Goal: Task Accomplishment & Management: Manage account settings

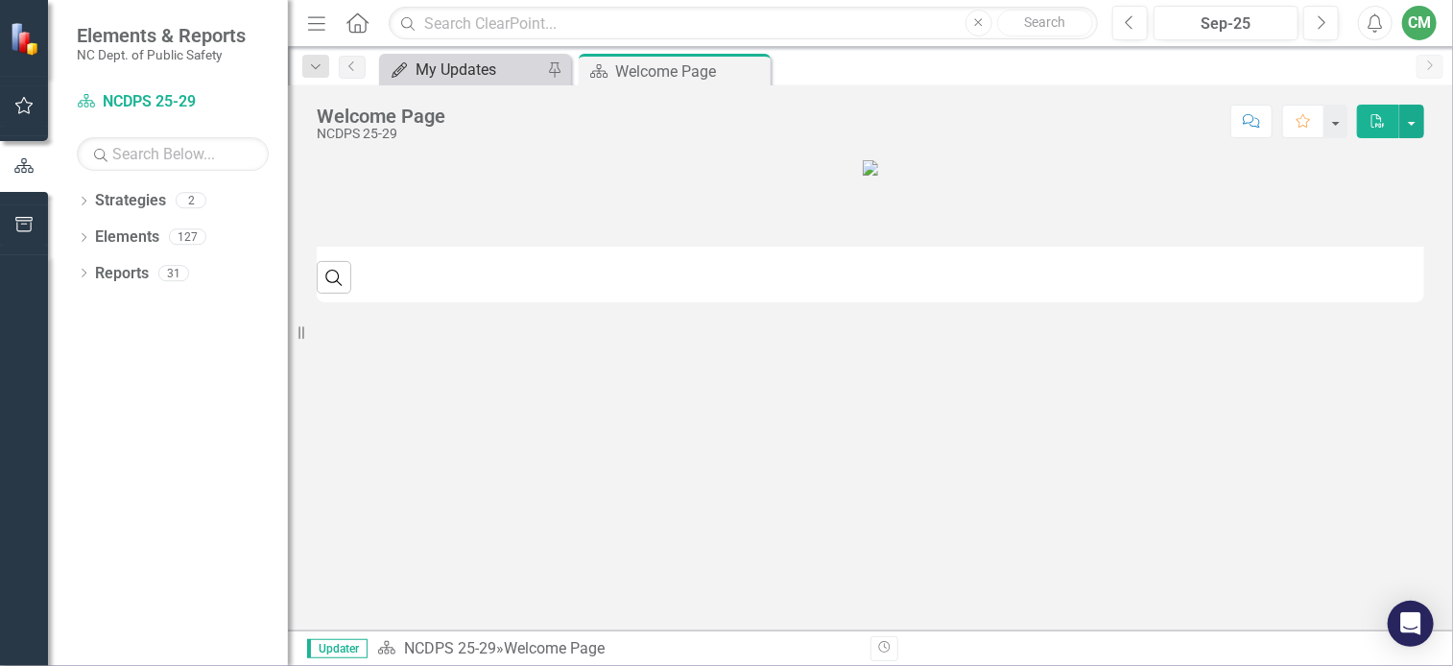
click at [457, 70] on div "My Updates" at bounding box center [478, 70] width 127 height 24
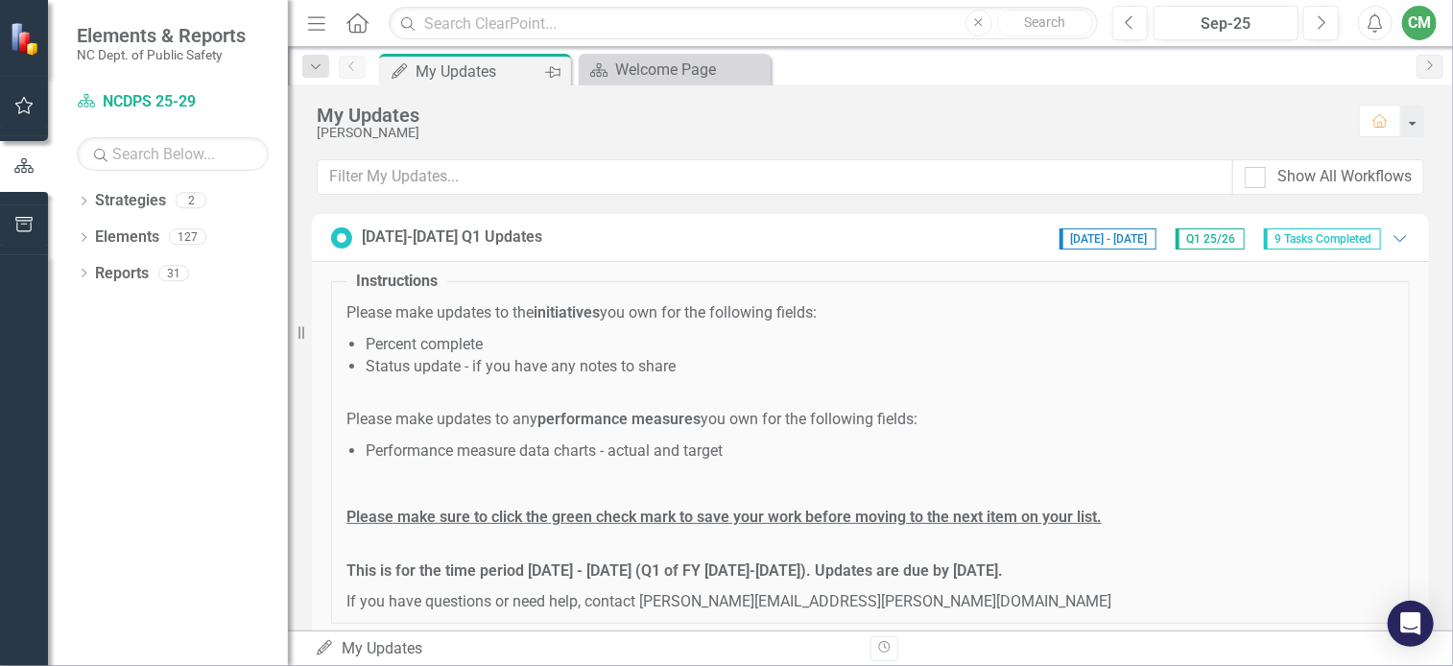
click at [551, 71] on icon "Pin" at bounding box center [552, 71] width 15 height 19
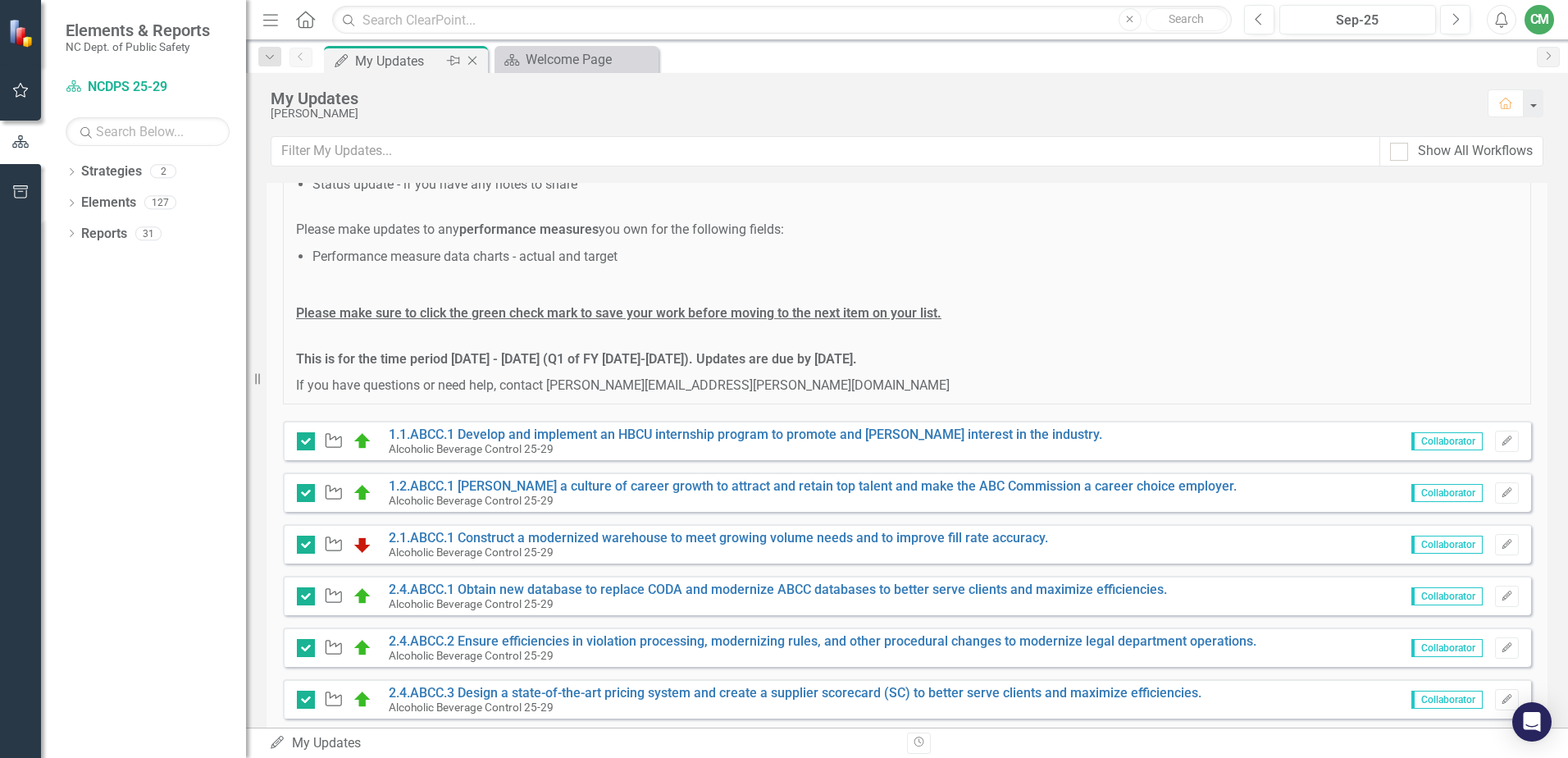
scroll to position [324, 0]
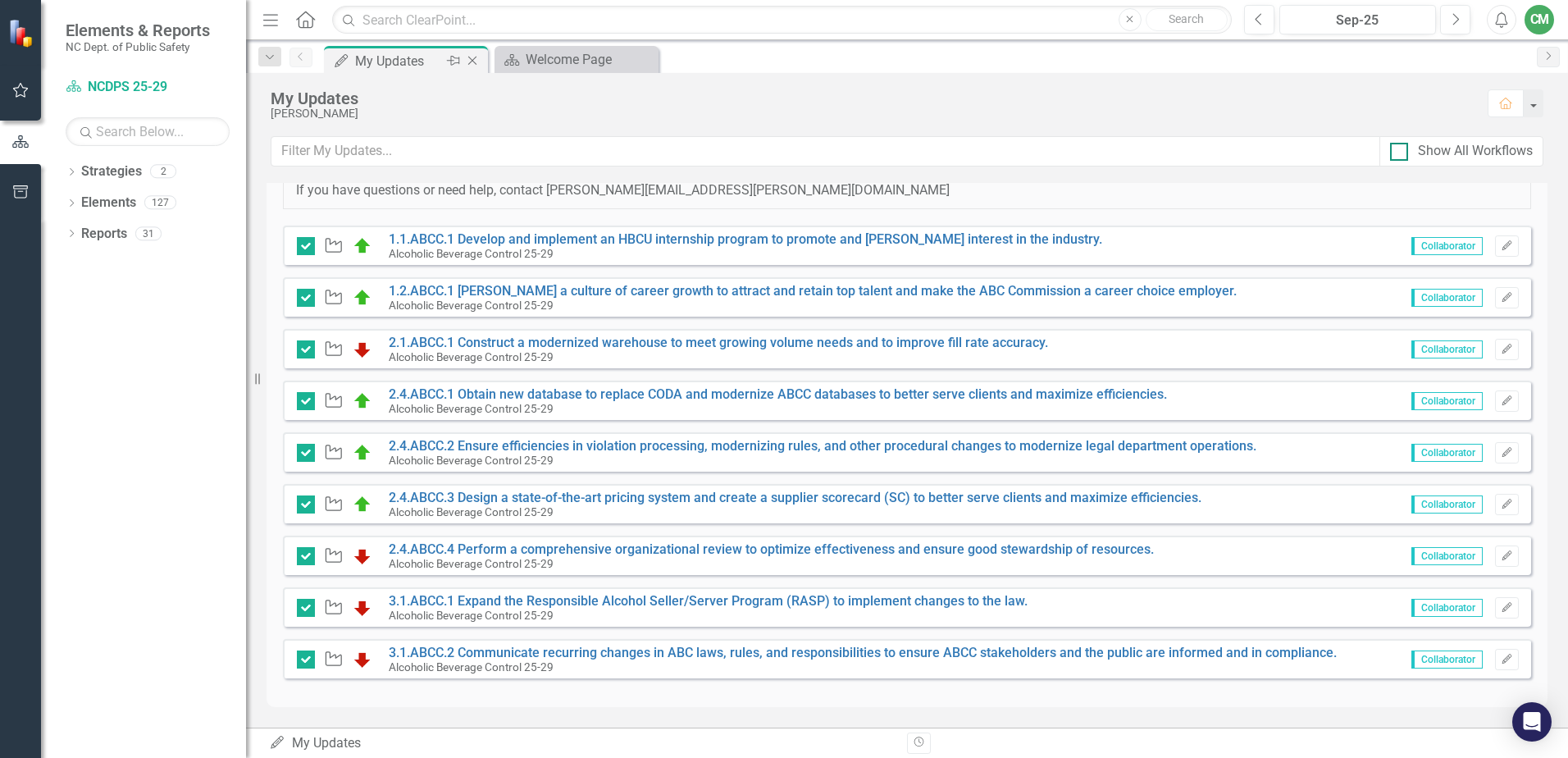
click at [1241, 150] on div at bounding box center [1399, 151] width 18 height 18
click at [1241, 150] on input "Show All Workflows" at bounding box center [1395, 148] width 10 height 10
click at [1241, 151] on input "Show All Workflows" at bounding box center [1395, 148] width 10 height 10
checkbox input "false"
click at [506, 238] on link "1.1.ABCC.1 Develop and implement an HBCU internship program to promote and [PER…" at bounding box center [746, 239] width 714 height 15
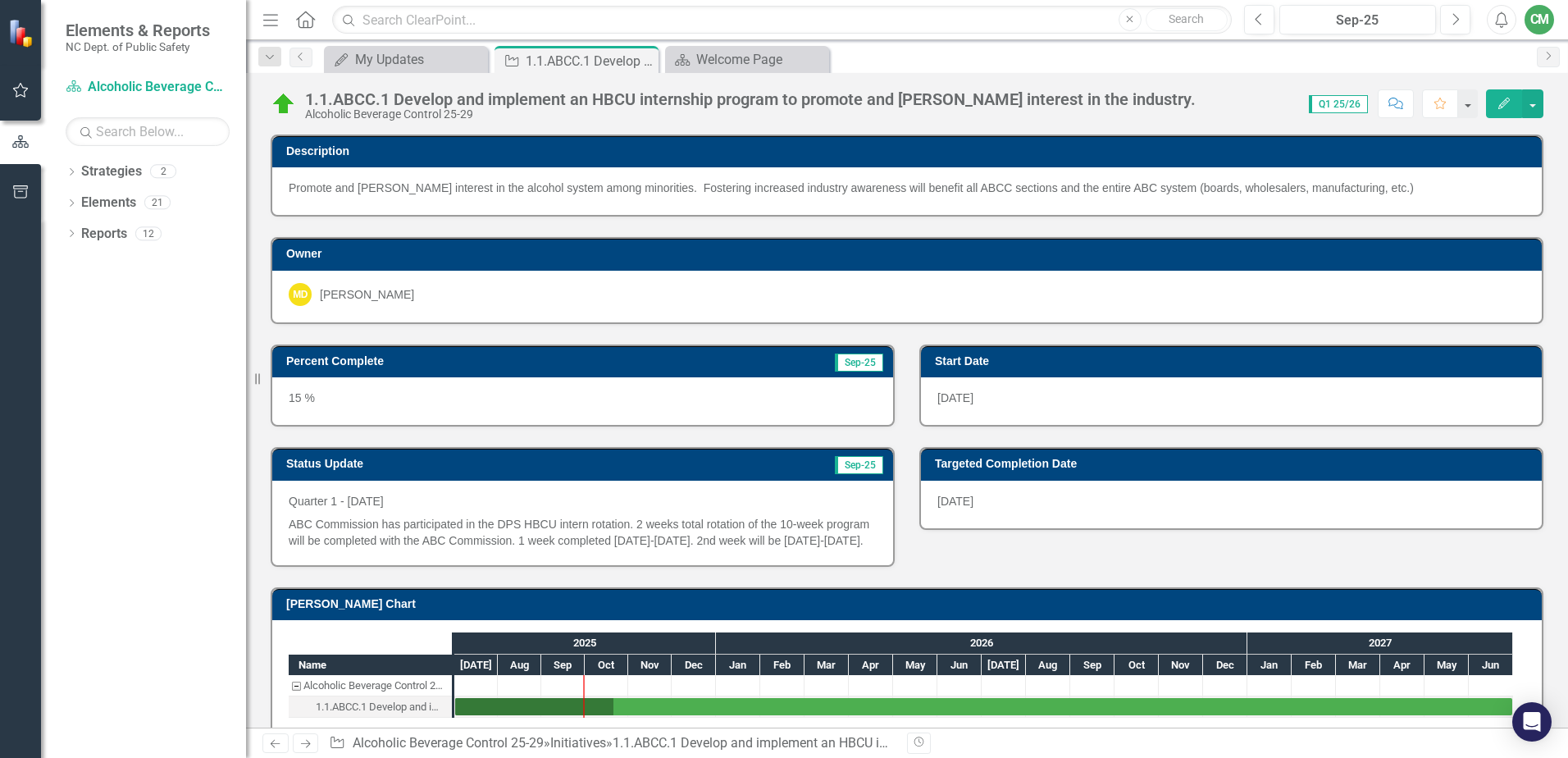
scroll to position [41, 0]
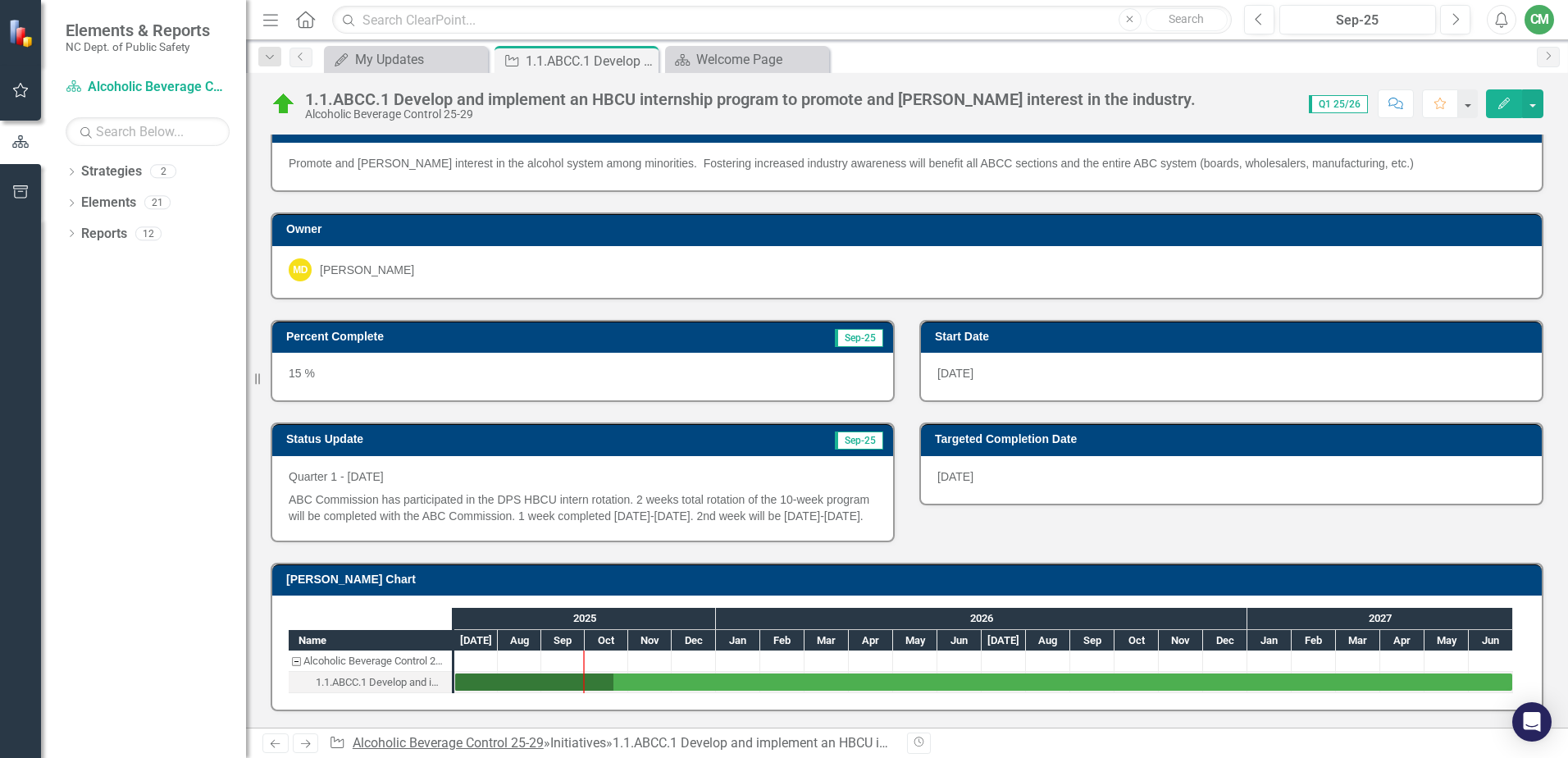
click at [312, 568] on icon "Next" at bounding box center [305, 743] width 14 height 10
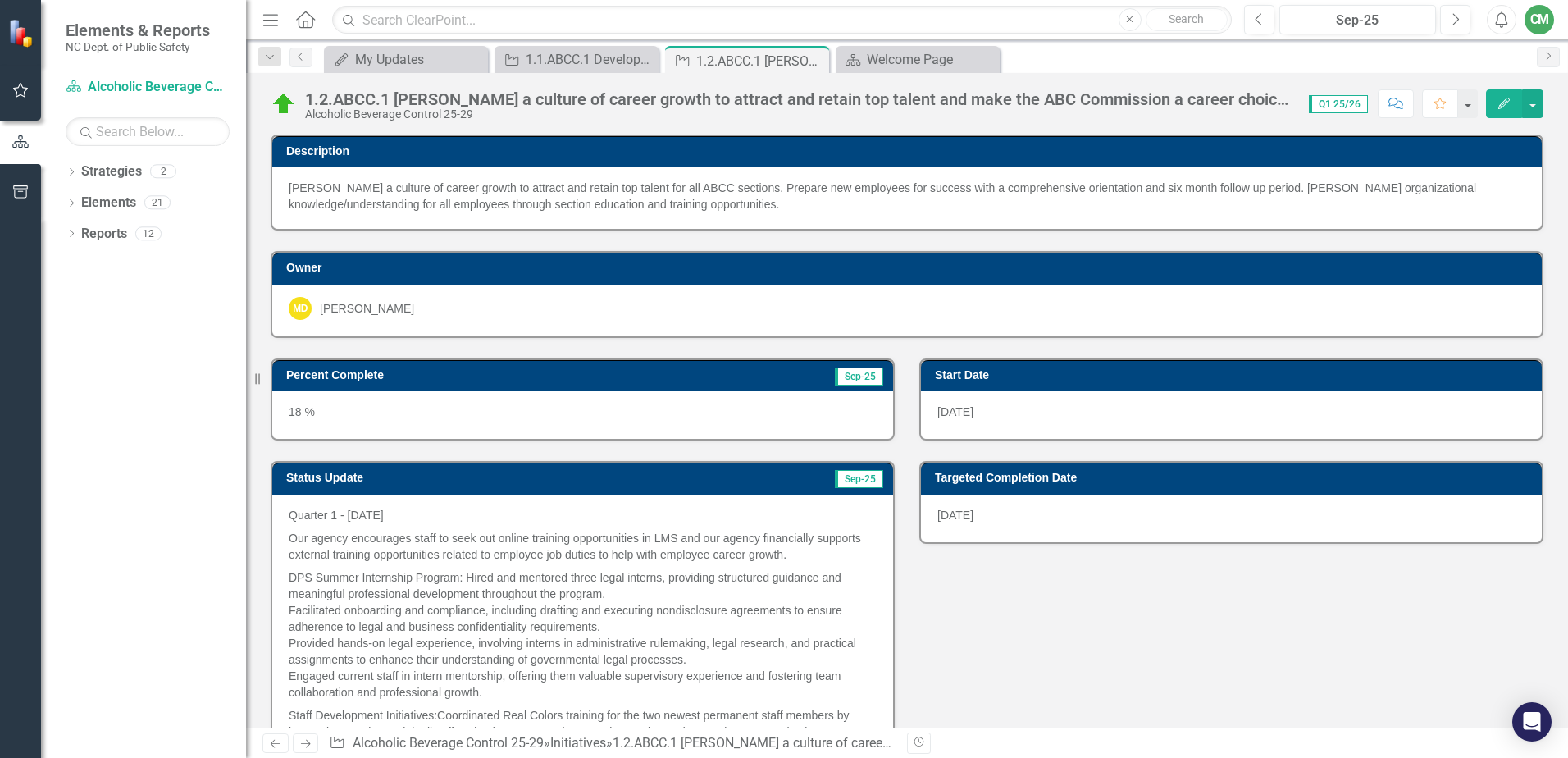
click at [313, 568] on icon "Next" at bounding box center [305, 743] width 14 height 10
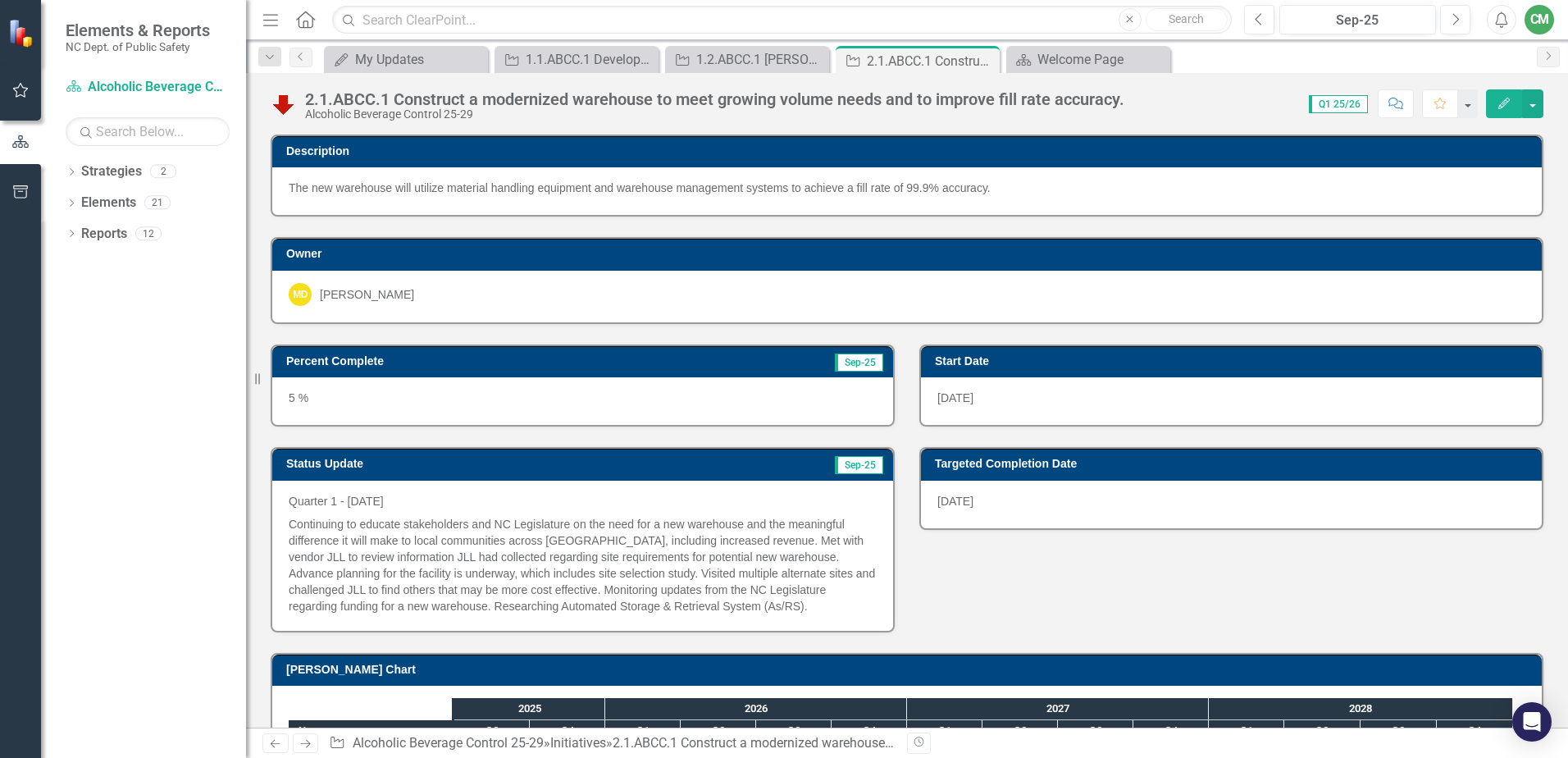
click at [304, 568] on icon "Next" at bounding box center [305, 743] width 14 height 10
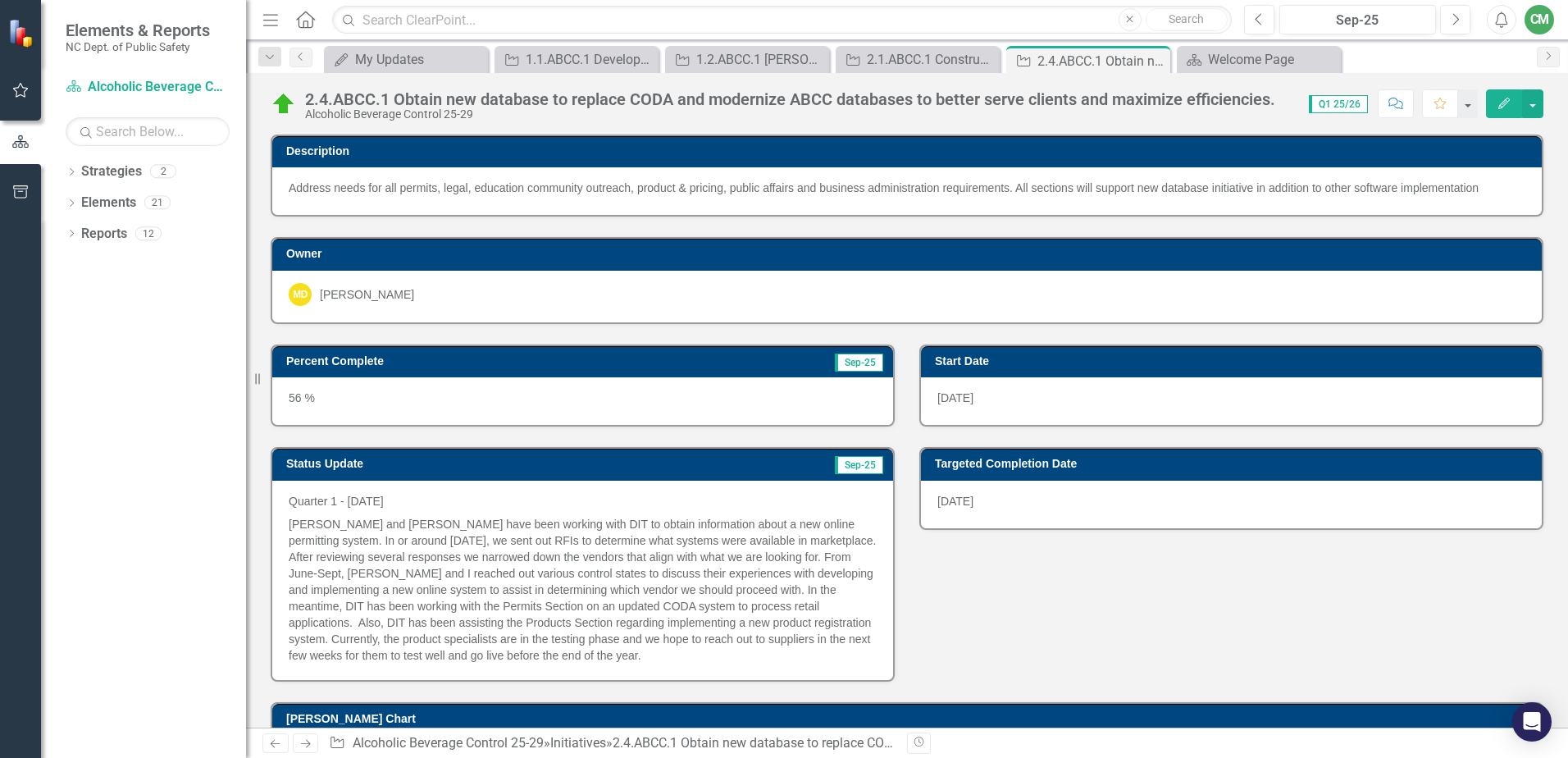
click at [312, 568] on icon "Next" at bounding box center [305, 743] width 14 height 10
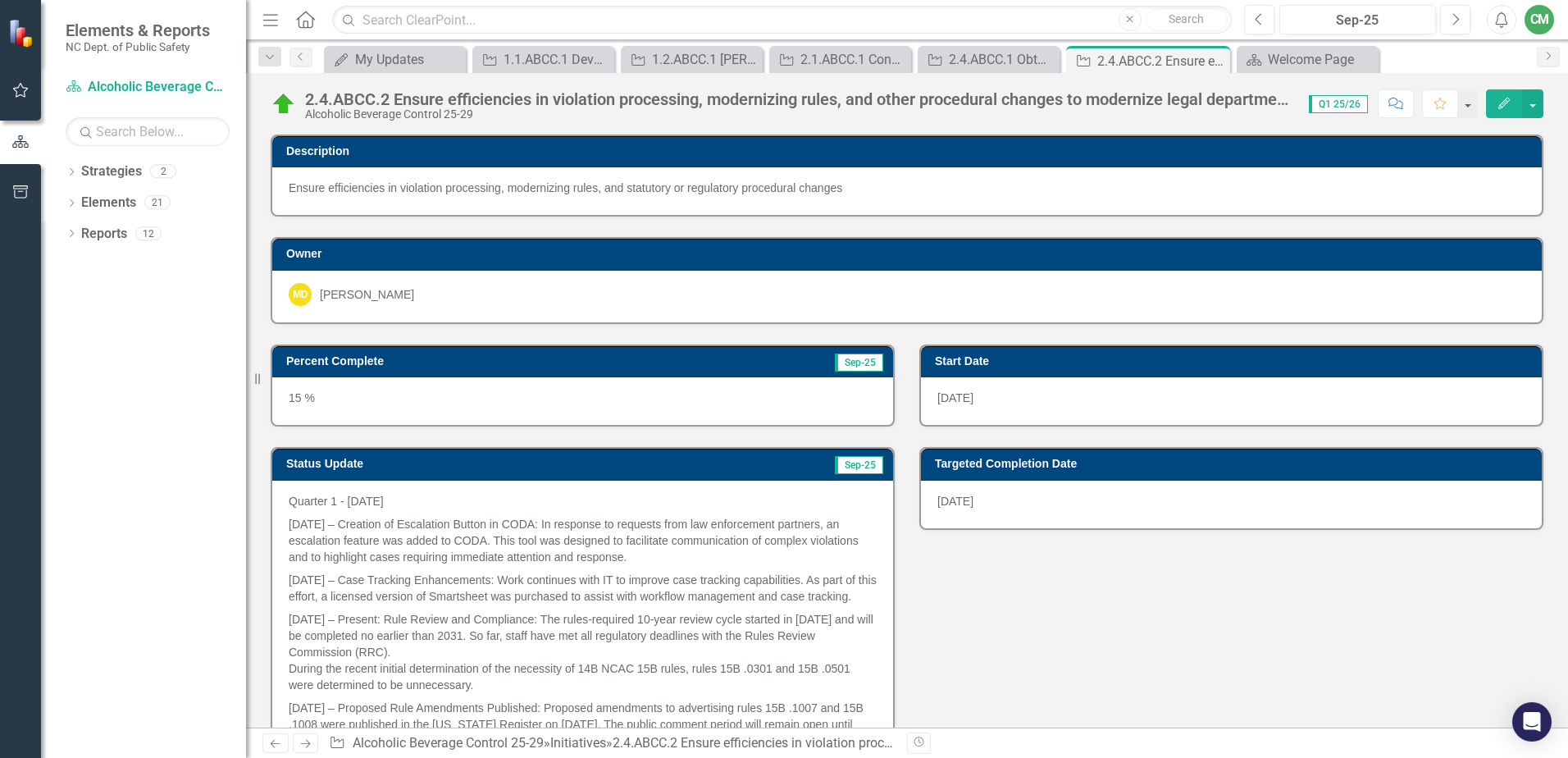
click at [304, 568] on icon at bounding box center [306, 743] width 10 height 9
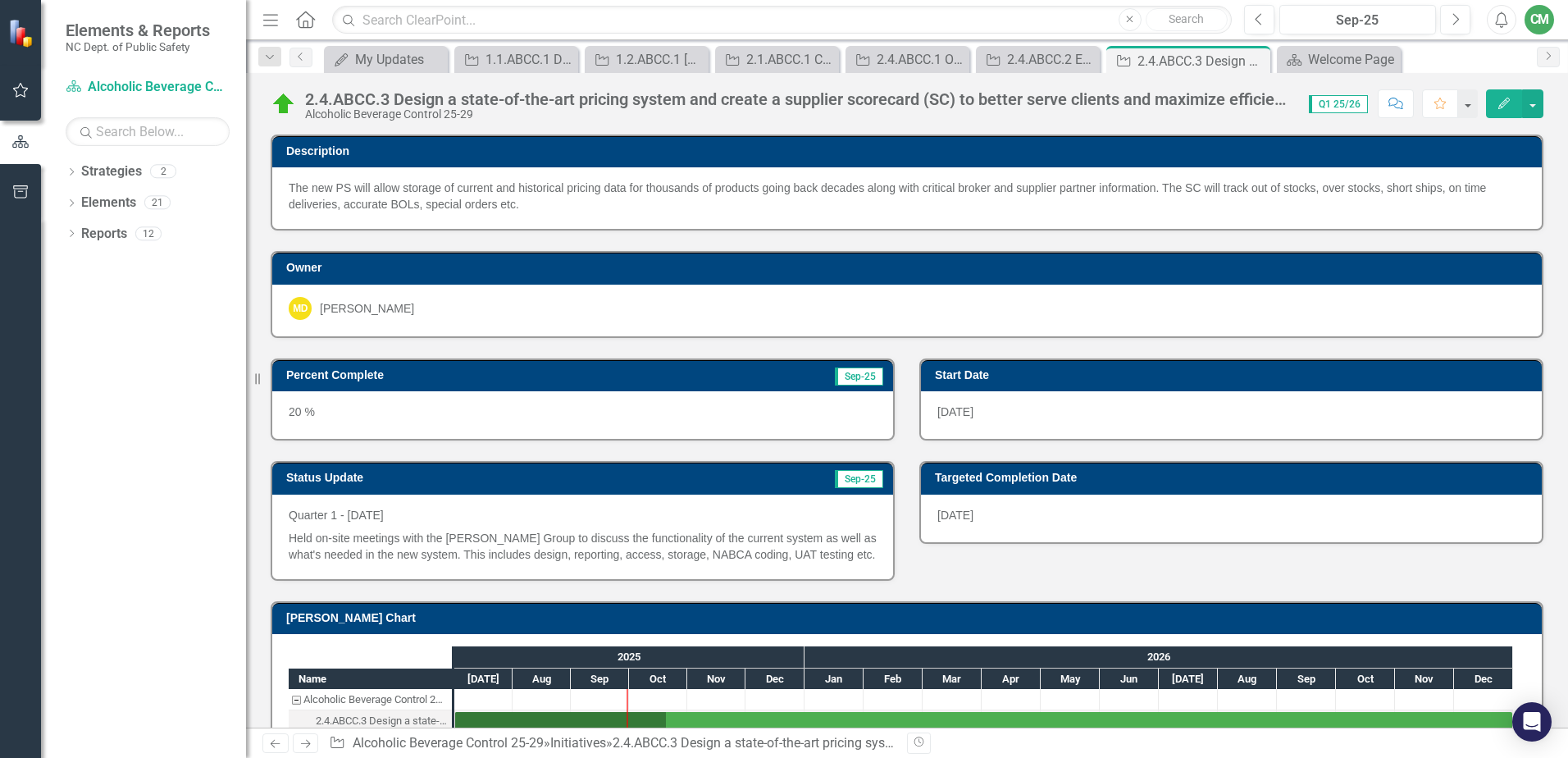
click at [307, 568] on icon "Next" at bounding box center [305, 743] width 14 height 10
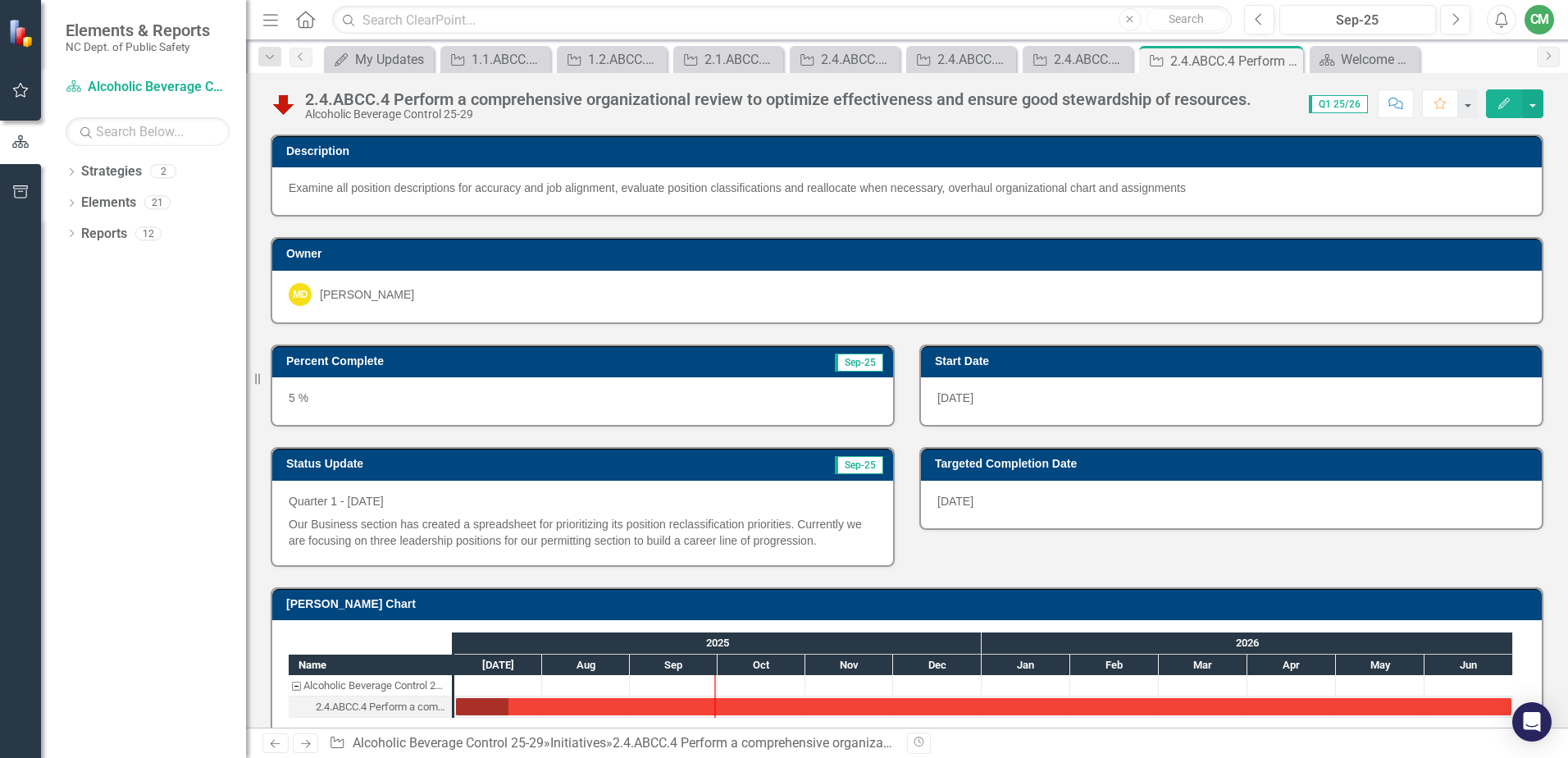
click at [304, 568] on icon "Next" at bounding box center [305, 743] width 14 height 10
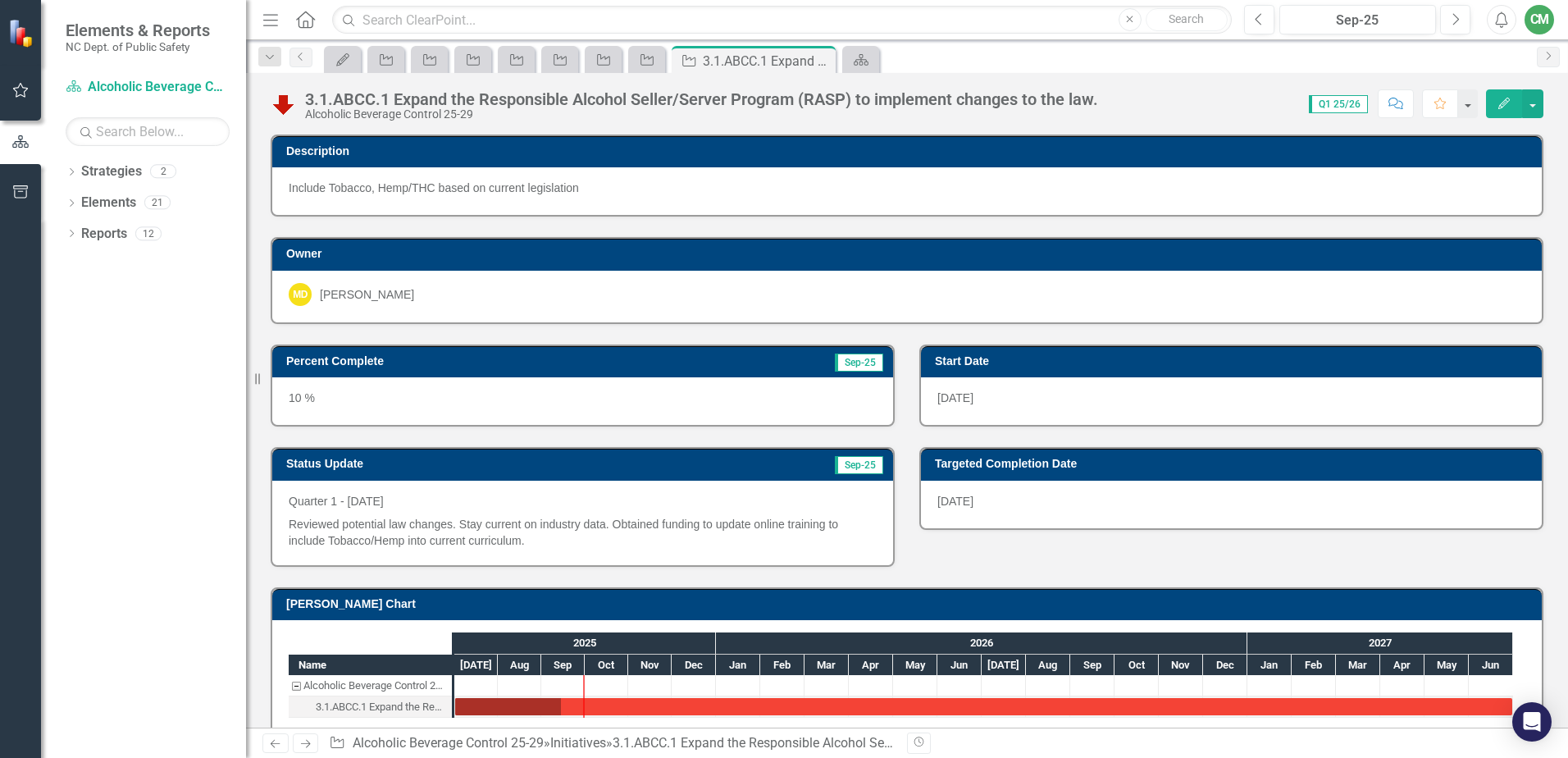
click at [313, 568] on icon "Next" at bounding box center [305, 743] width 14 height 10
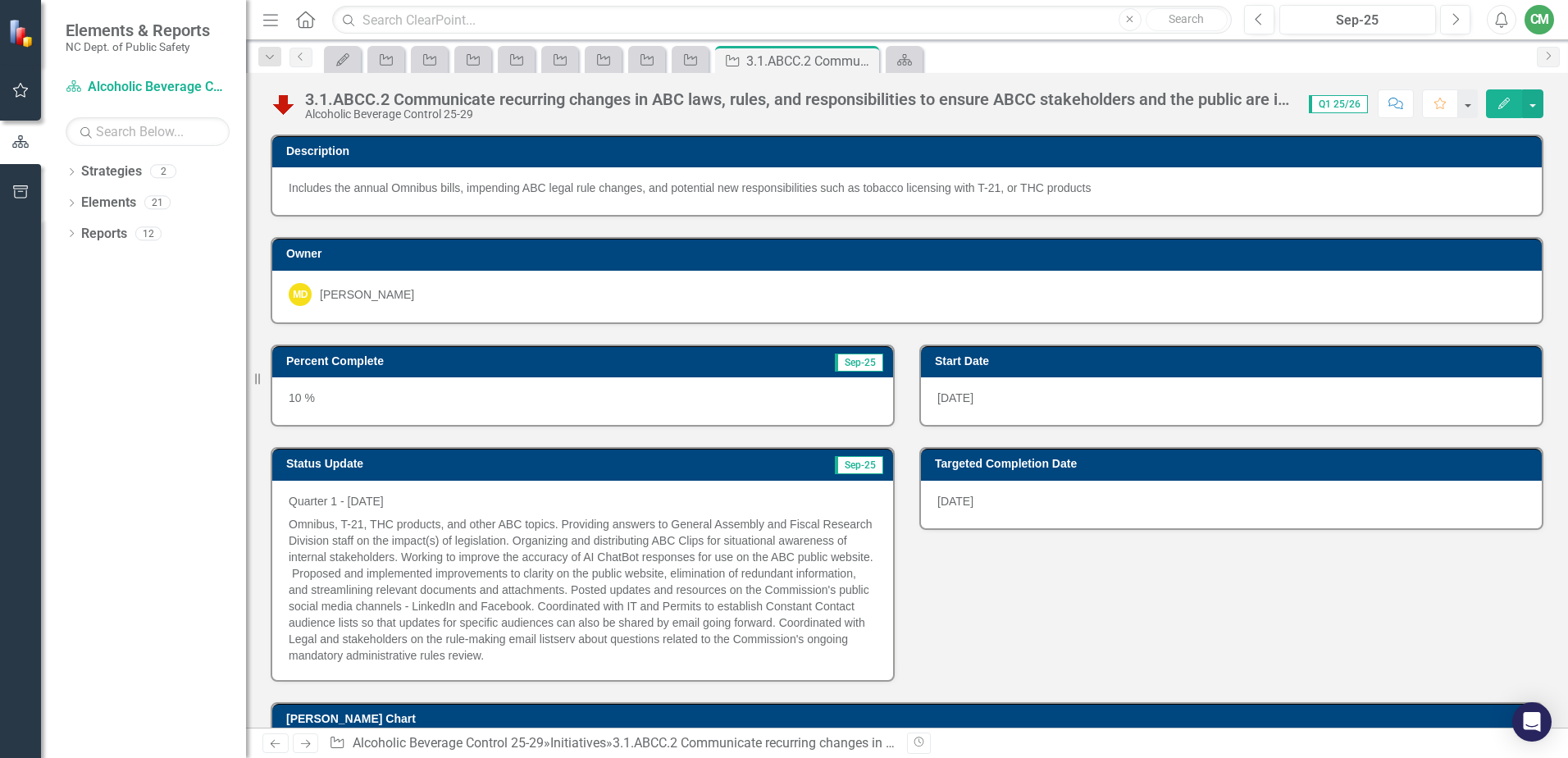
scroll to position [139, 0]
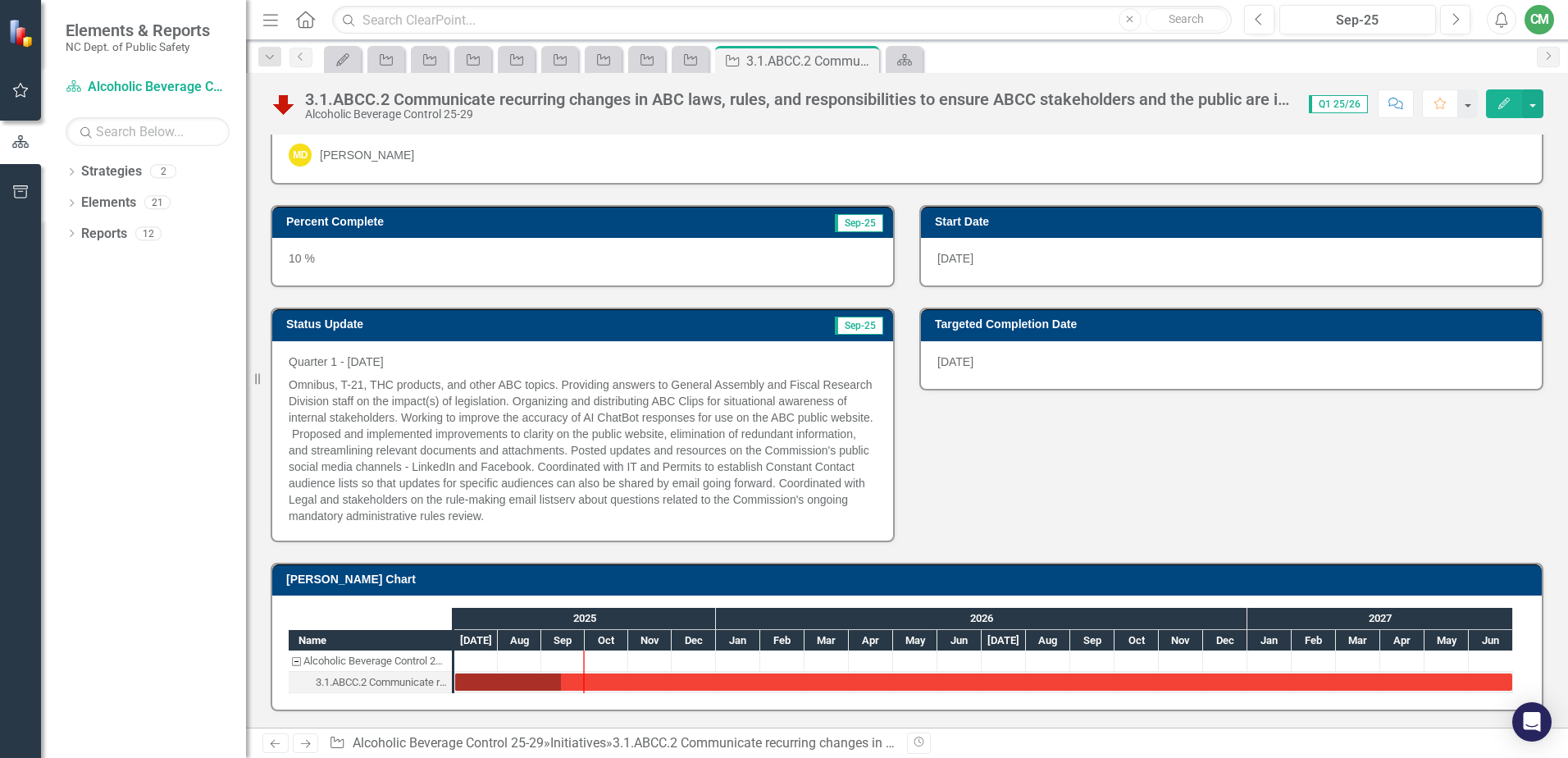
drag, startPoint x: 309, startPoint y: 743, endPoint x: 717, endPoint y: 757, distance: 408.2
click at [309, 568] on icon at bounding box center [306, 743] width 10 height 9
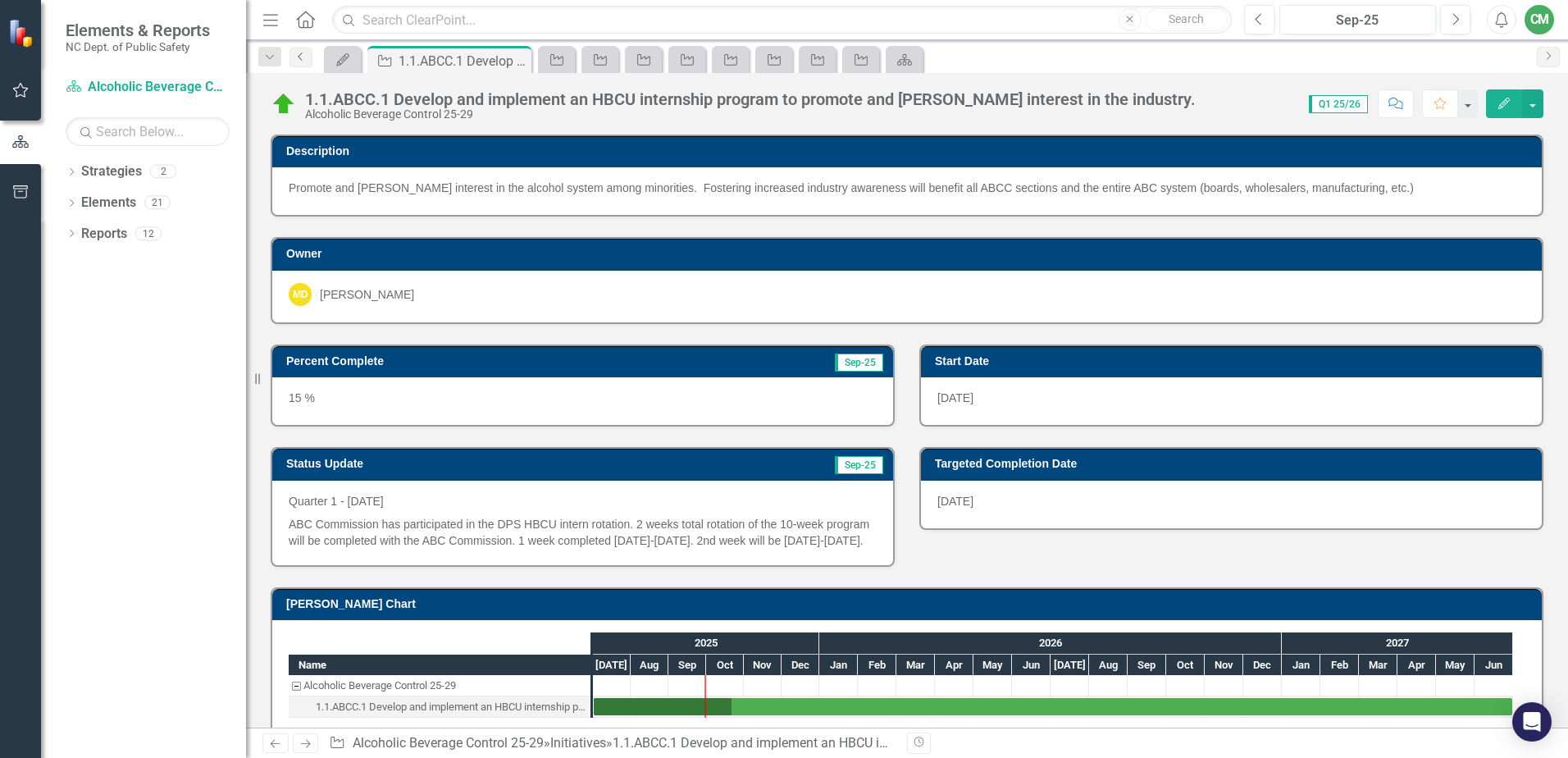
click at [297, 55] on icon "Previous" at bounding box center [300, 56] width 13 height 10
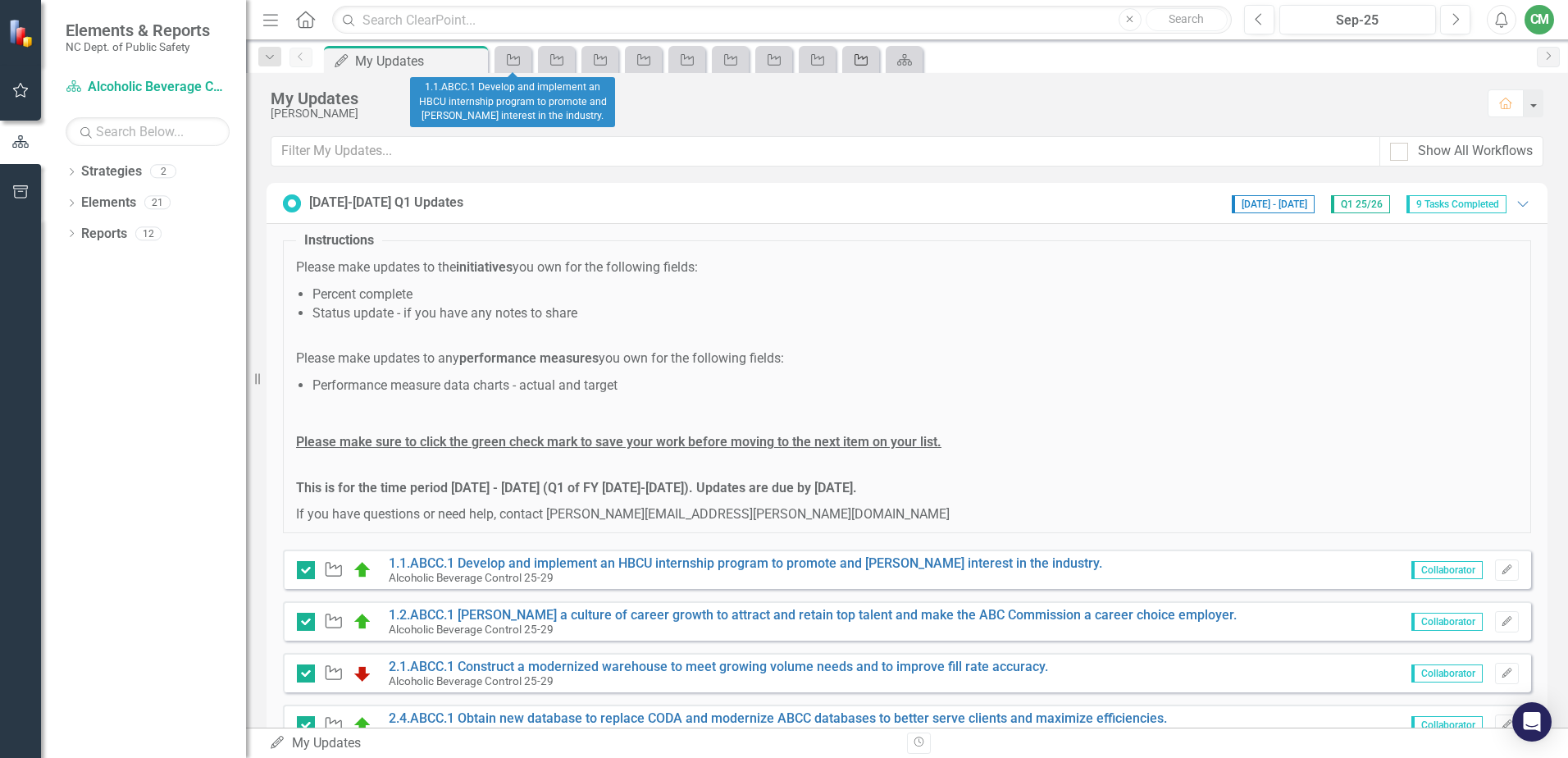
drag, startPoint x: 517, startPoint y: 54, endPoint x: 871, endPoint y: 61, distance: 354.1
click at [871, 61] on link "Initiative" at bounding box center [861, 60] width 29 height 21
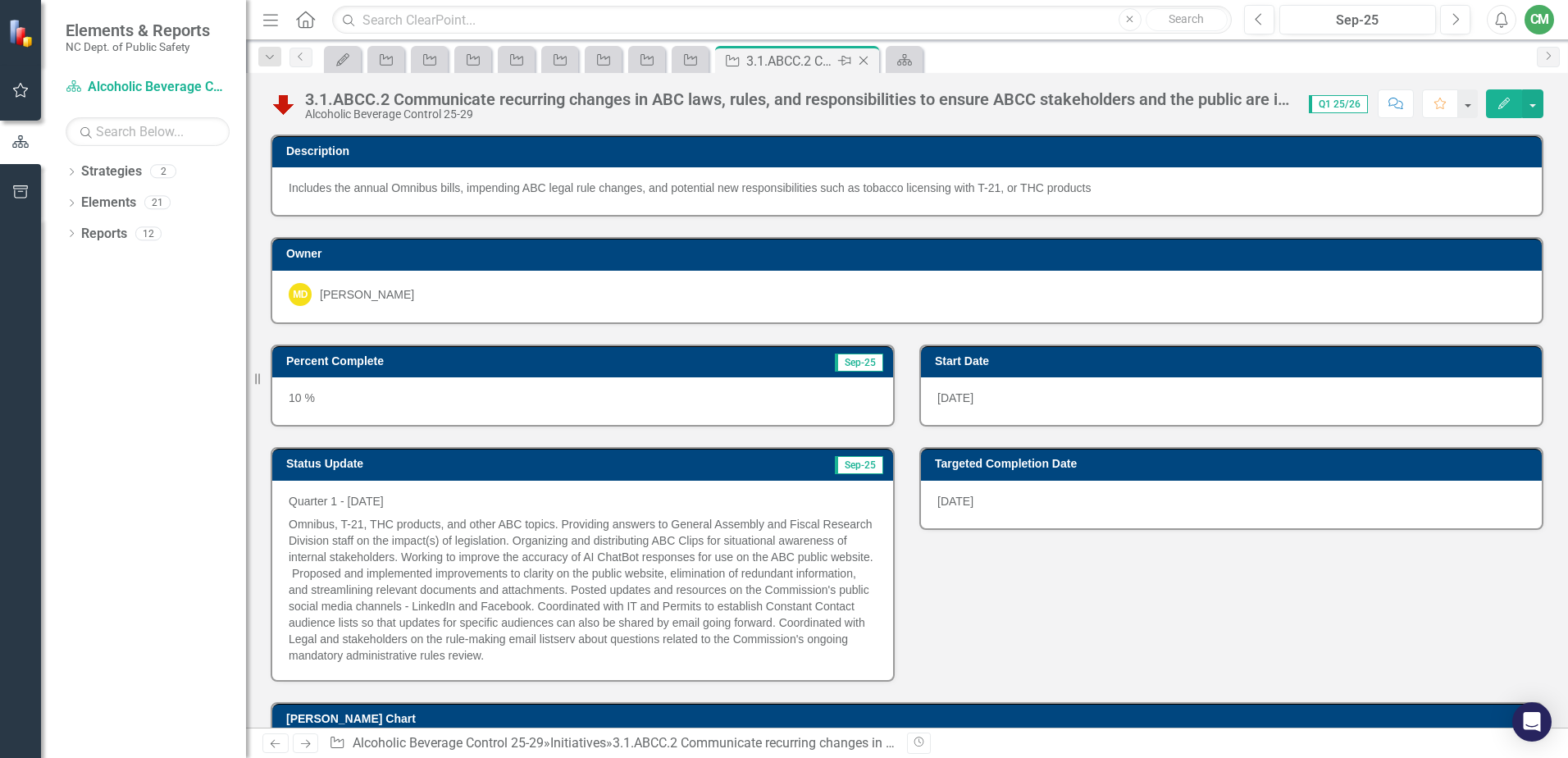
click at [863, 61] on icon "Close" at bounding box center [864, 60] width 16 height 13
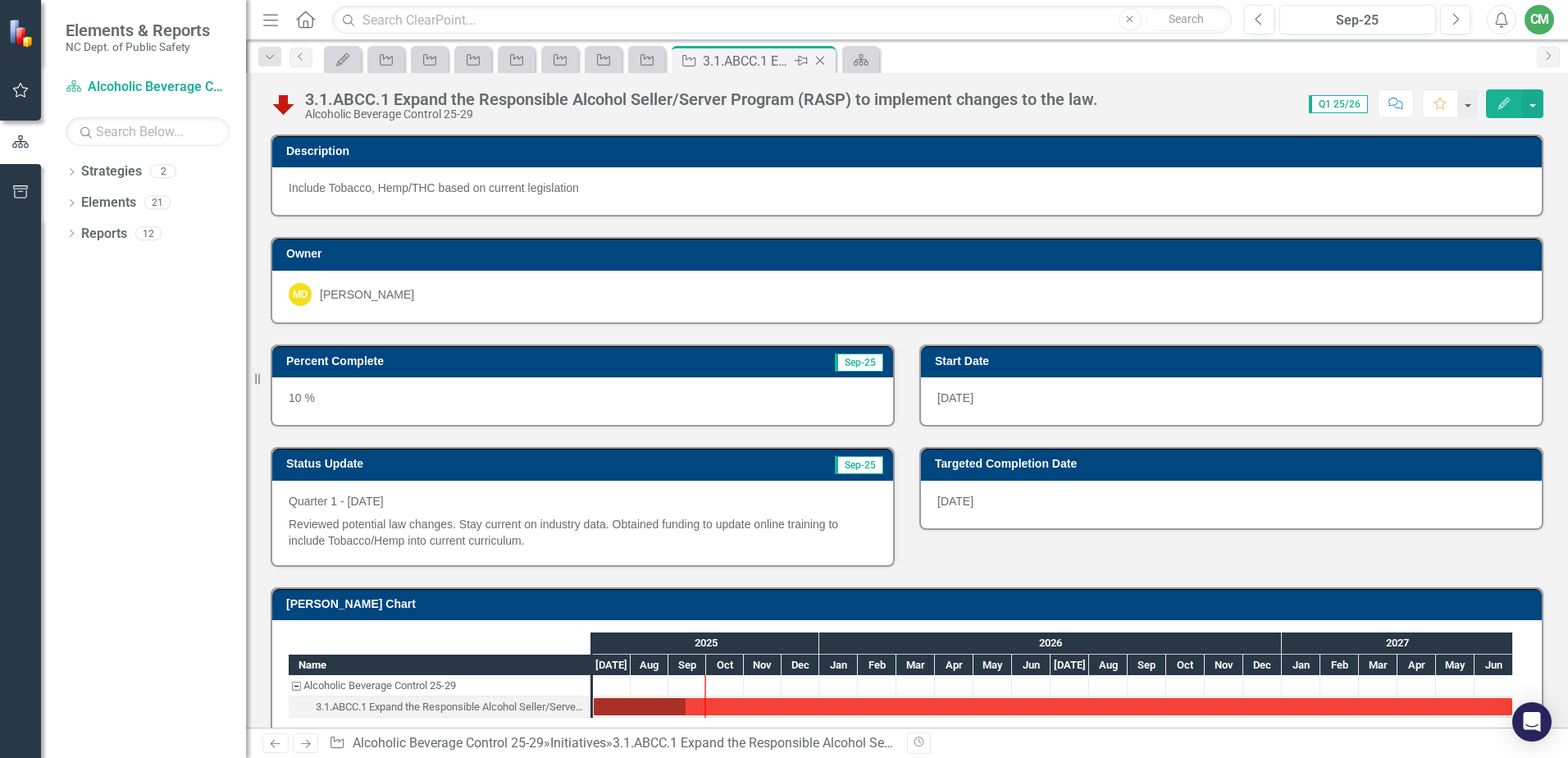
click at [817, 58] on icon "Close" at bounding box center [820, 60] width 16 height 13
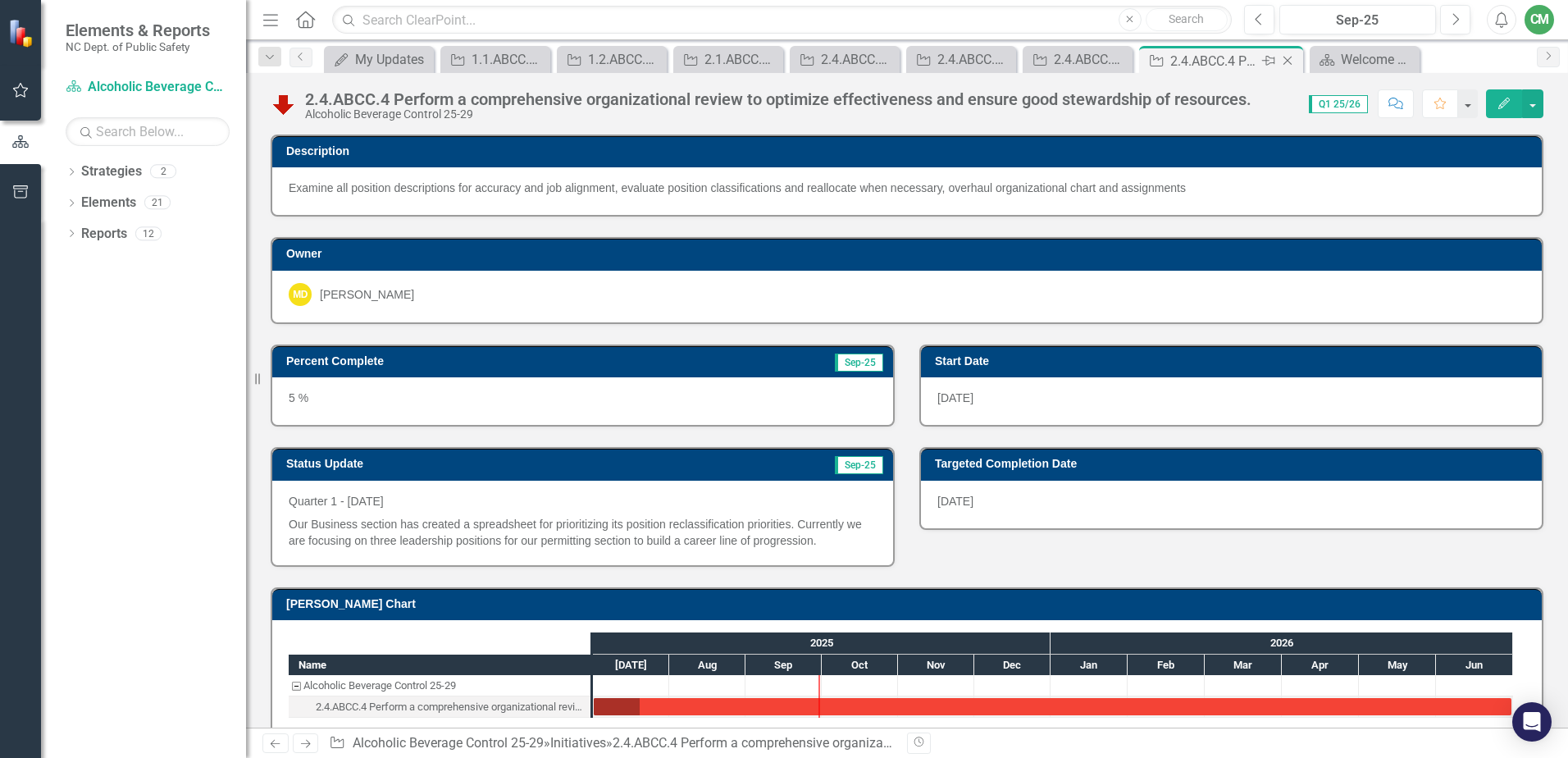
click at [1241, 60] on icon "Close" at bounding box center [1288, 60] width 16 height 13
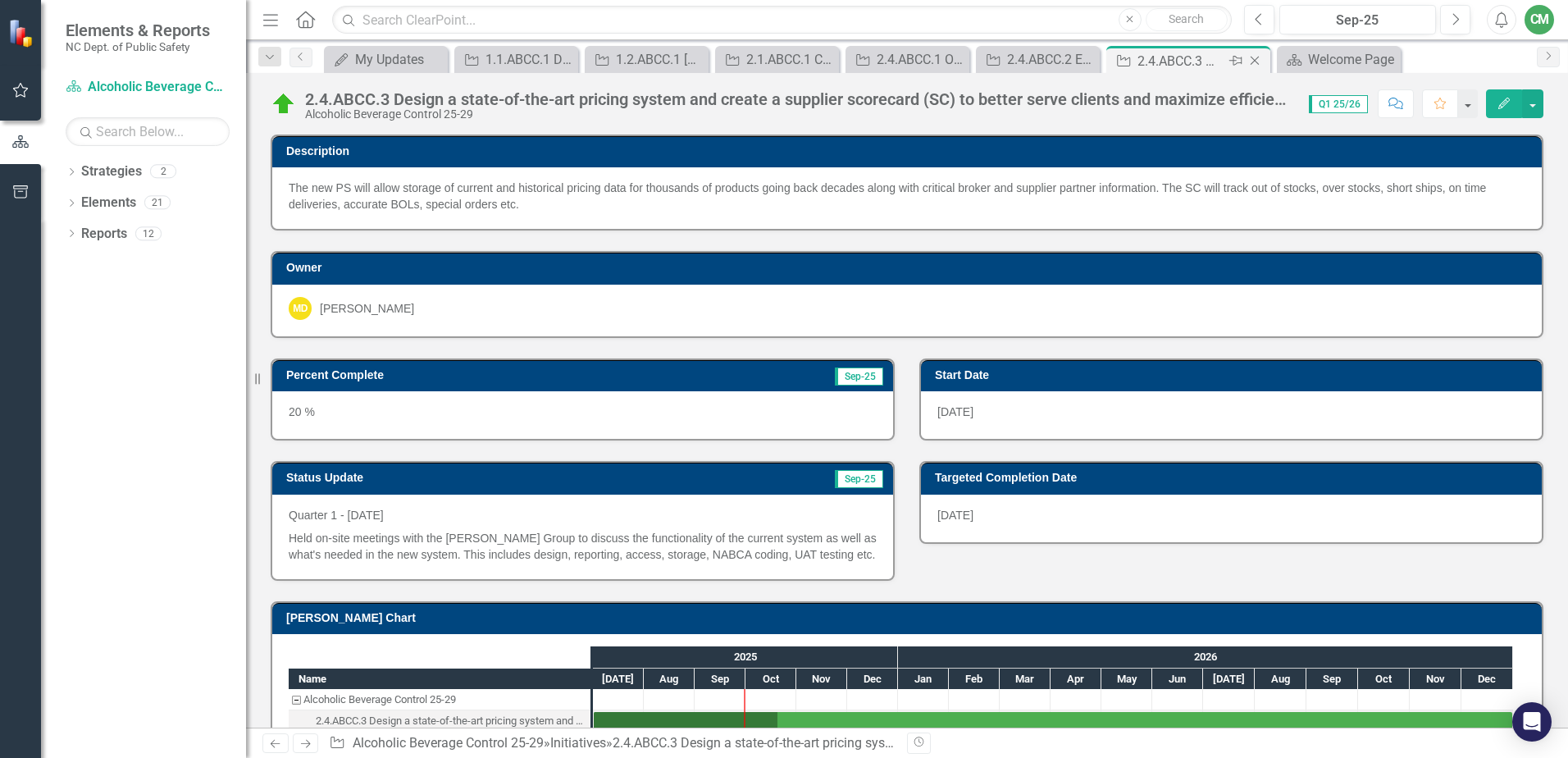
click at [1241, 61] on icon "Close" at bounding box center [1254, 60] width 16 height 13
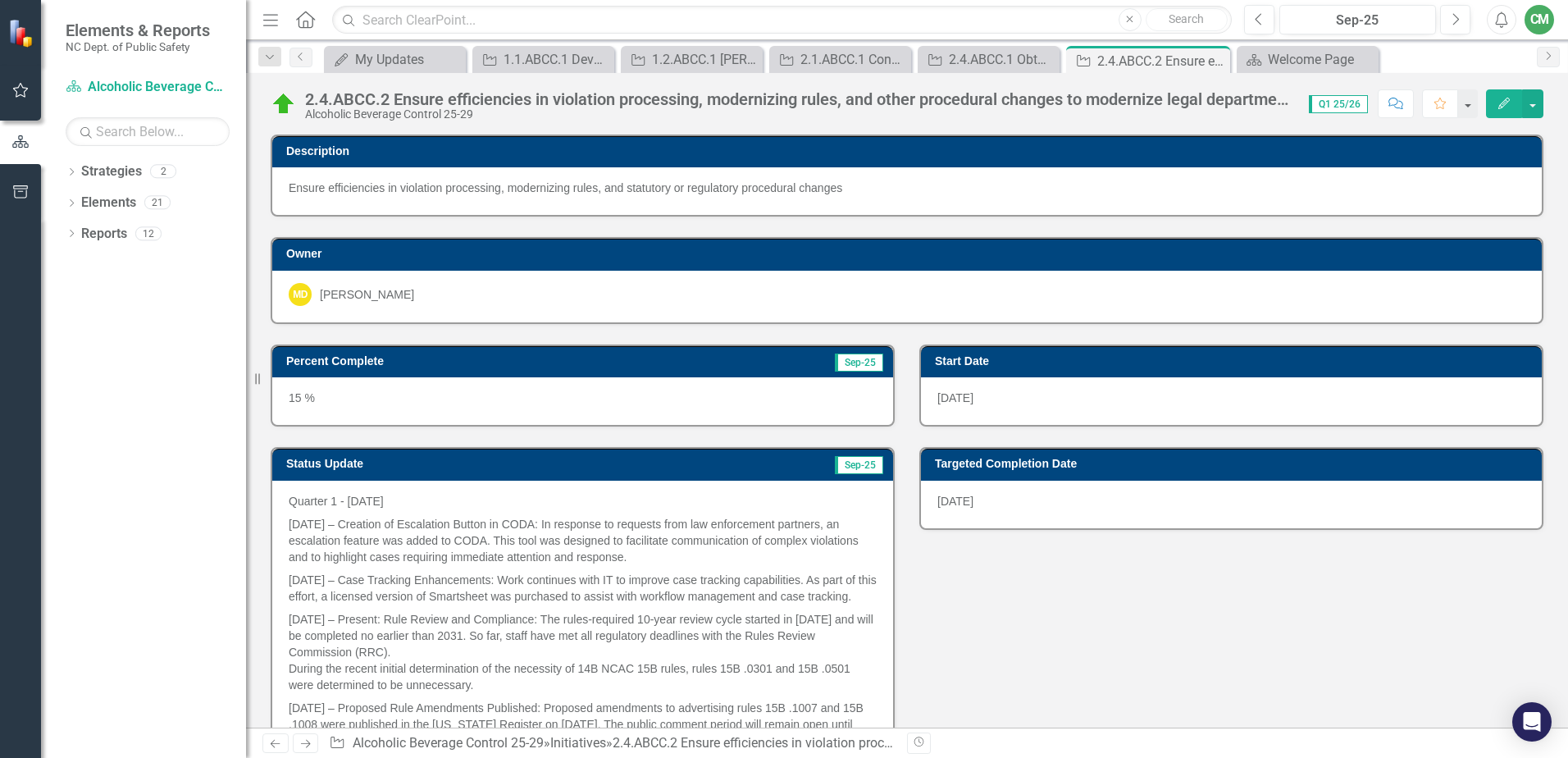
click at [0, 0] on icon "Close" at bounding box center [0, 0] width 0 height 0
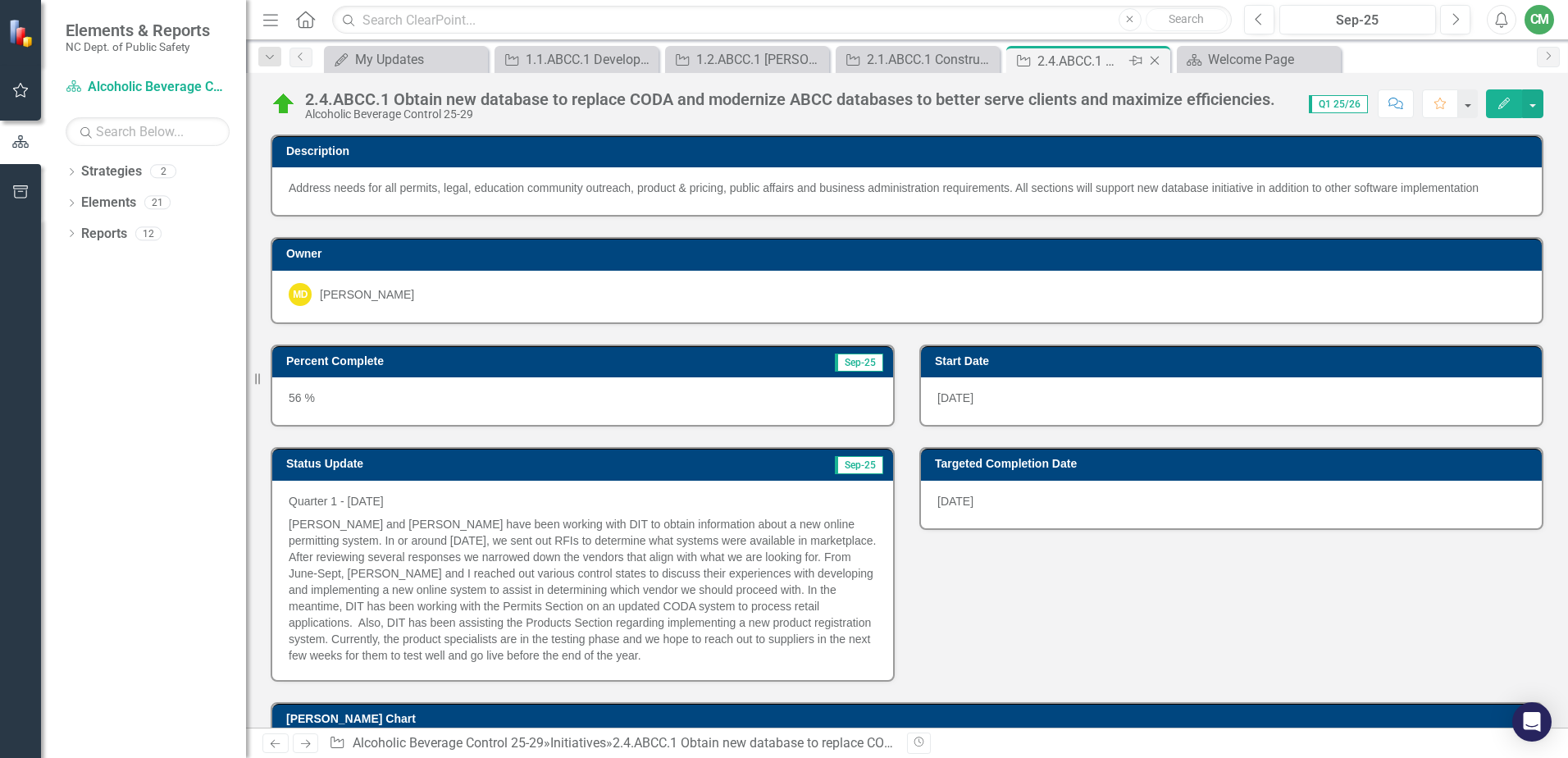
click at [1155, 55] on icon "Close" at bounding box center [1154, 60] width 16 height 13
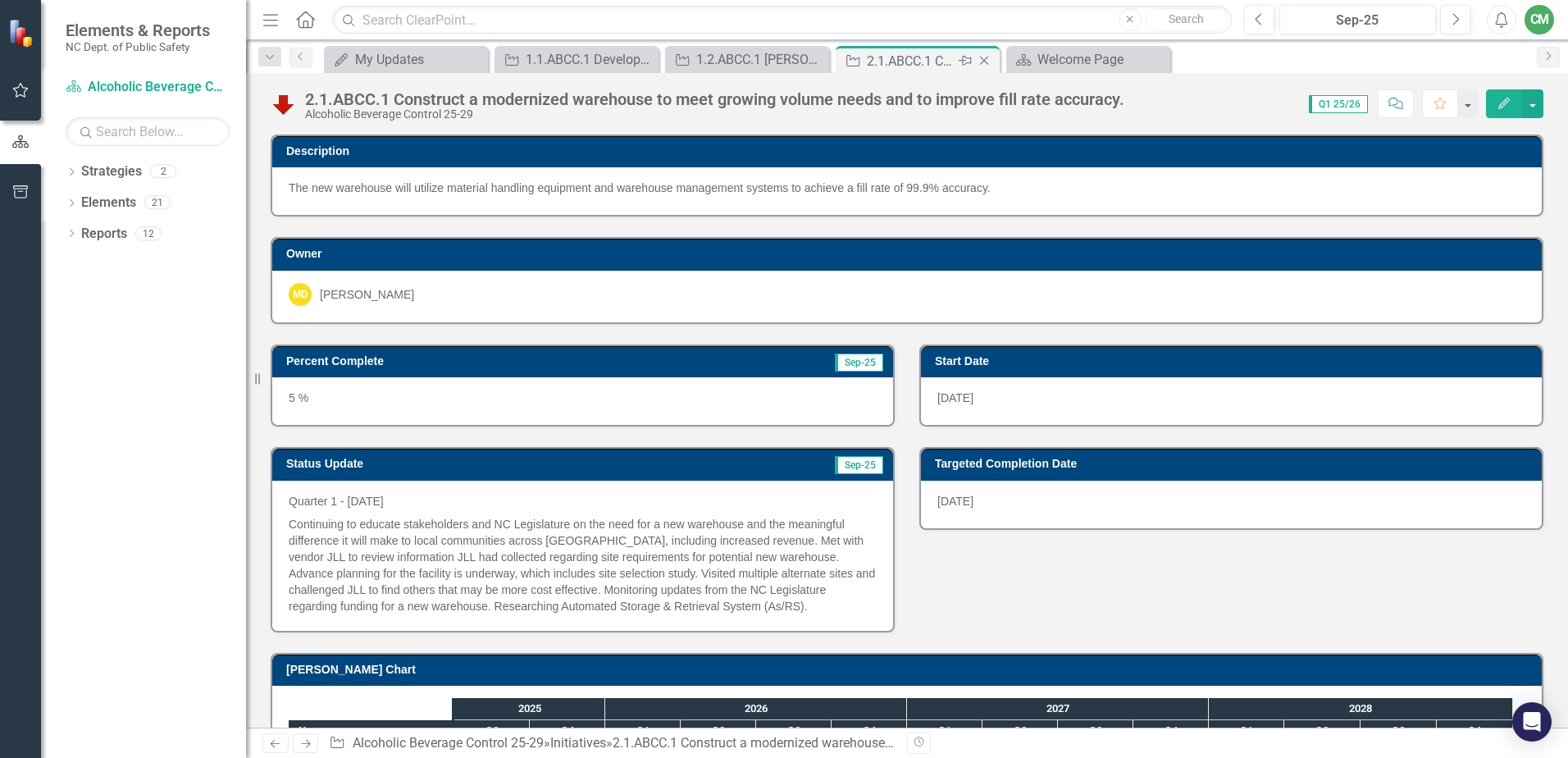
click at [984, 61] on icon at bounding box center [985, 61] width 9 height 9
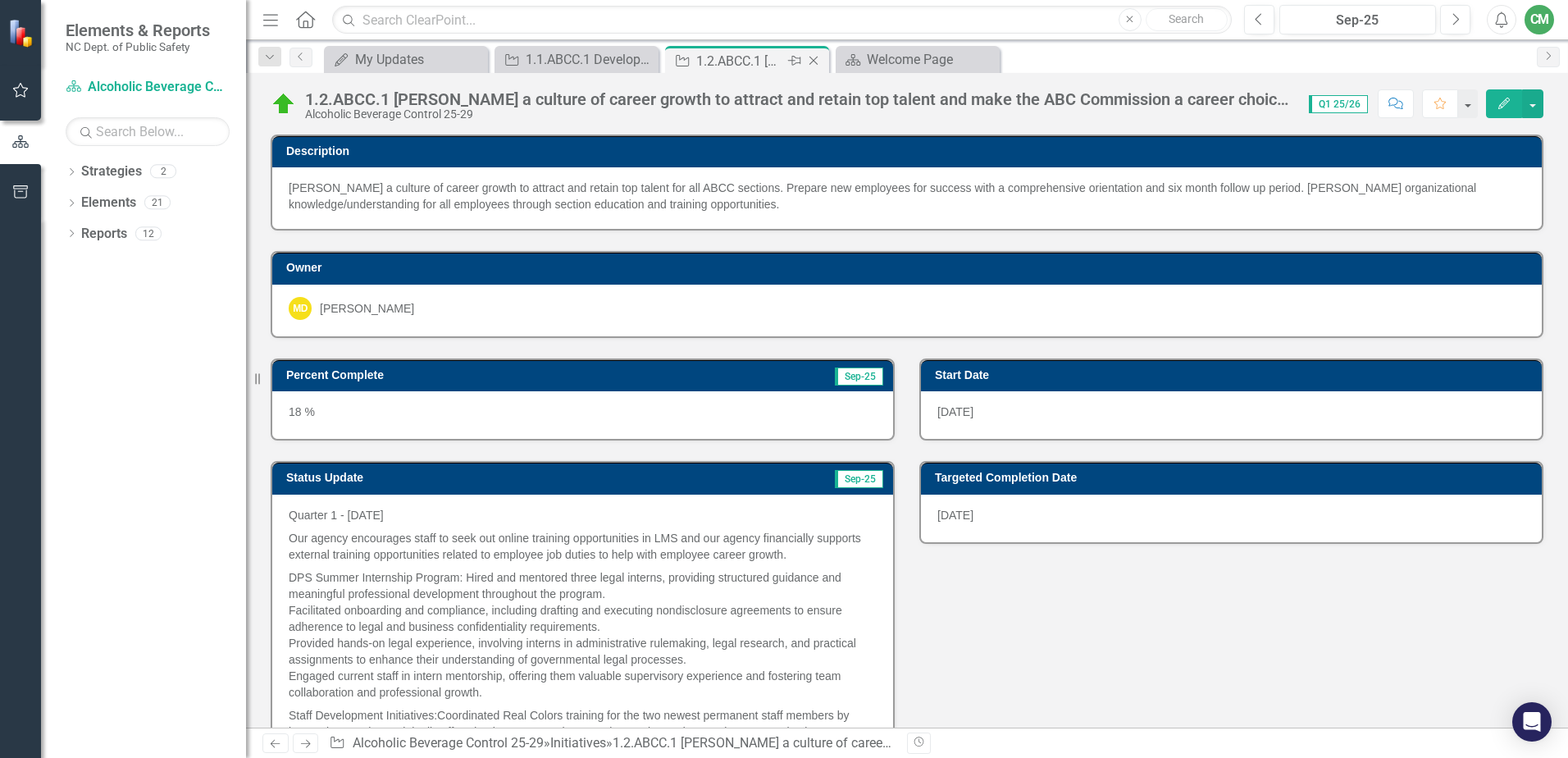
click at [809, 60] on icon "Close" at bounding box center [813, 60] width 16 height 13
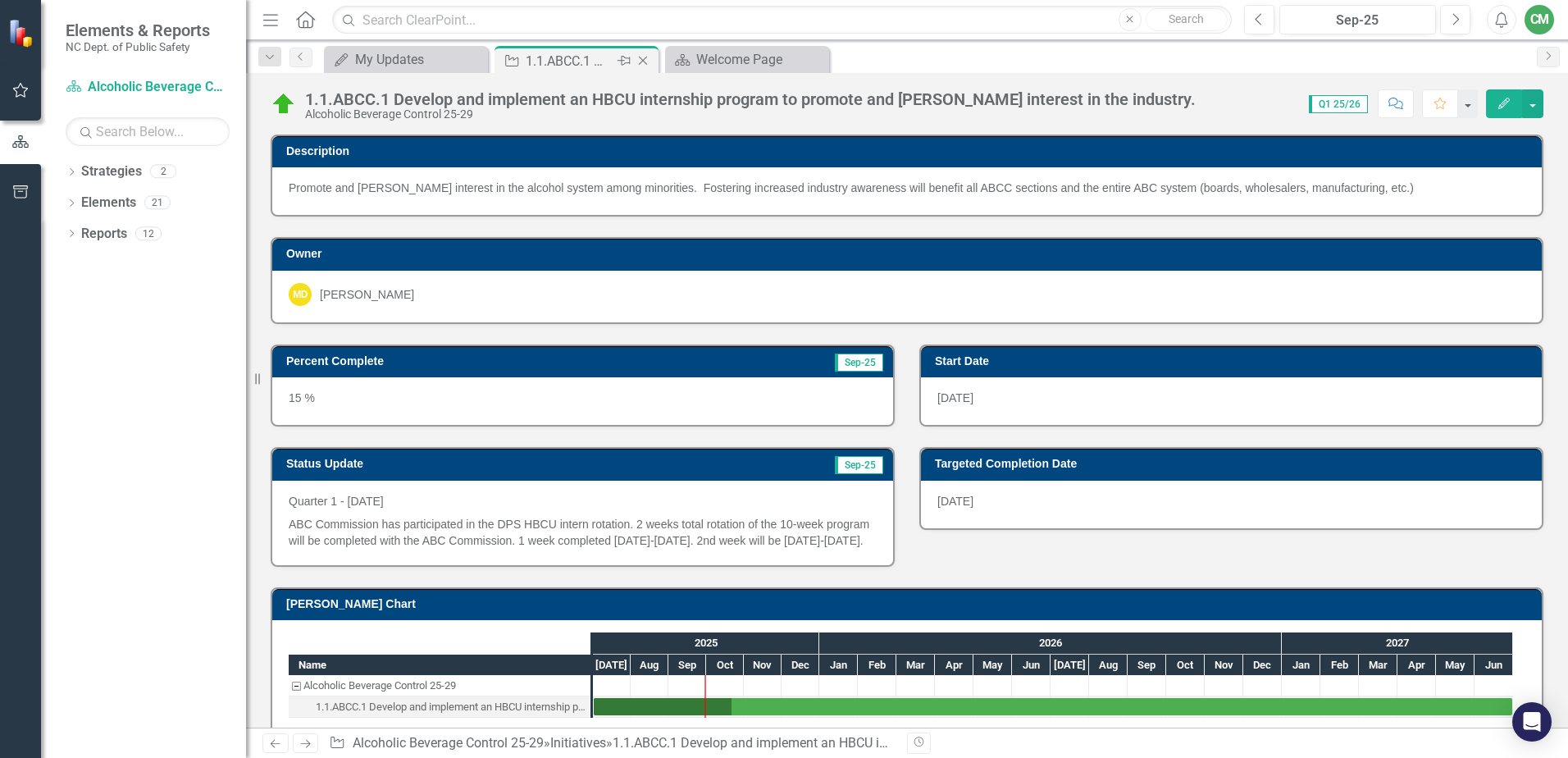
click at [646, 62] on icon "Close" at bounding box center [643, 60] width 16 height 13
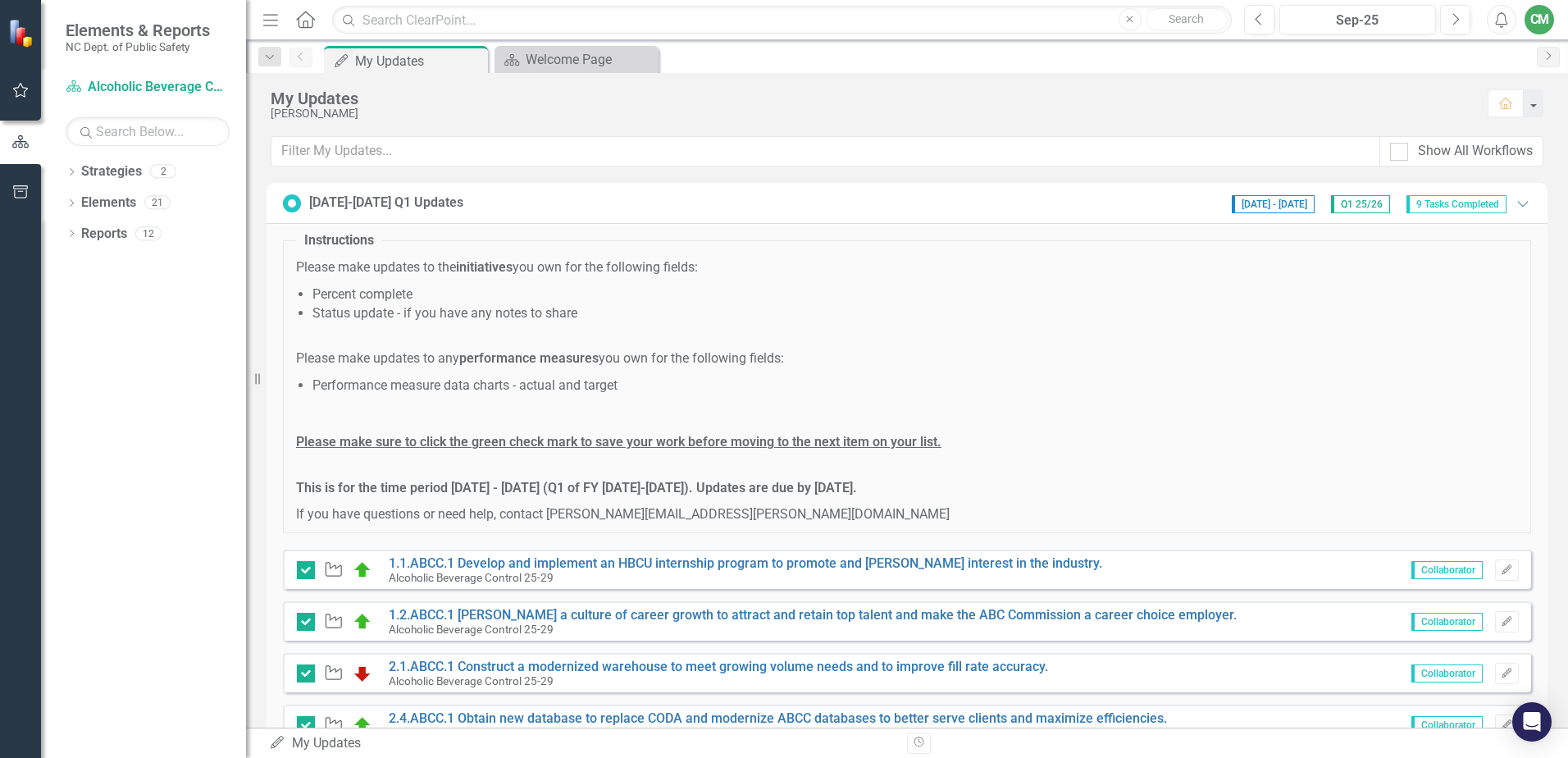
click at [1241, 16] on div "CM" at bounding box center [1540, 20] width 30 height 30
click at [1241, 203] on link "Logout Log Out" at bounding box center [1489, 207] width 130 height 30
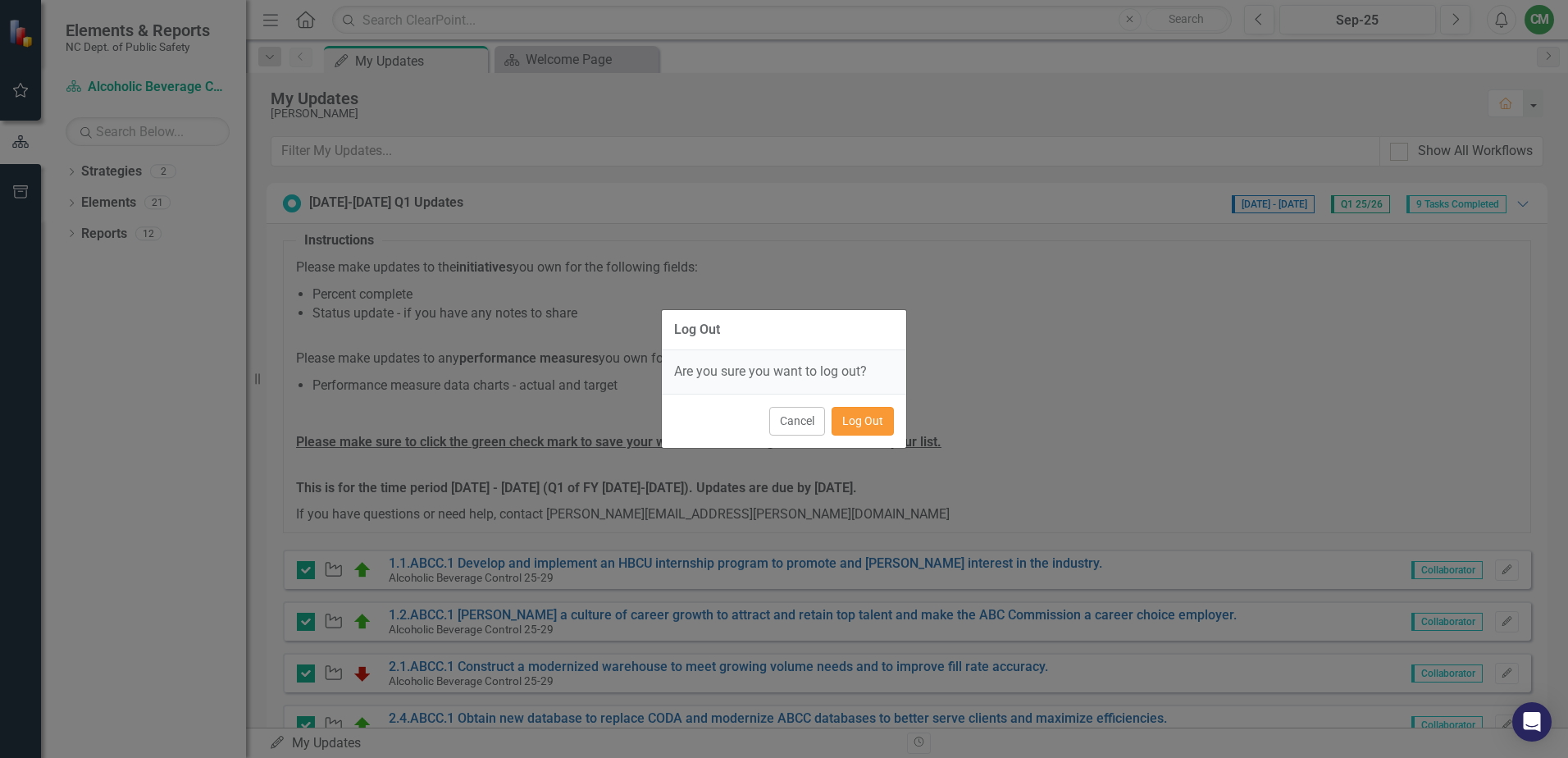
click at [840, 420] on button "Log Out" at bounding box center [863, 421] width 62 height 29
